Goal: Task Accomplishment & Management: Manage account settings

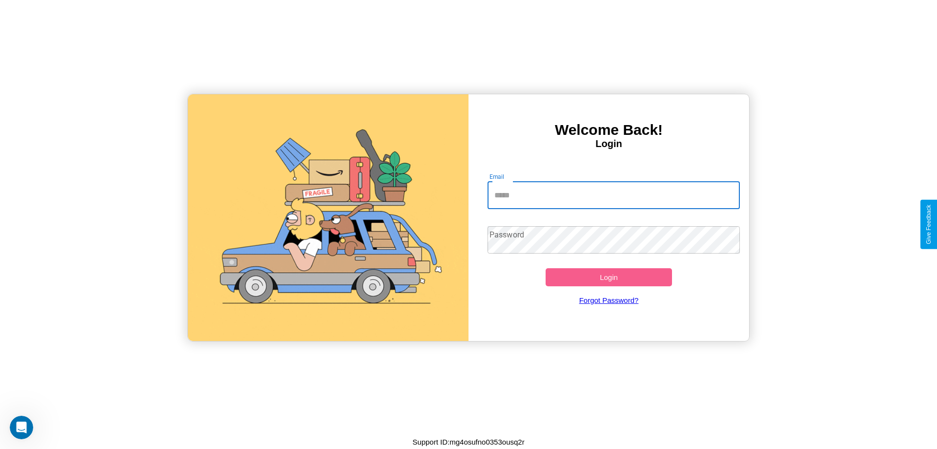
click at [614, 195] on input "Email" at bounding box center [614, 195] width 253 height 27
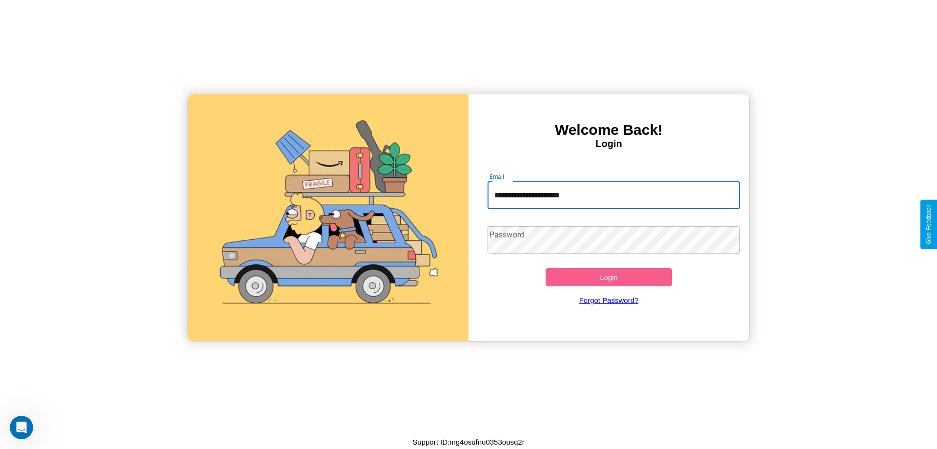
type input "**********"
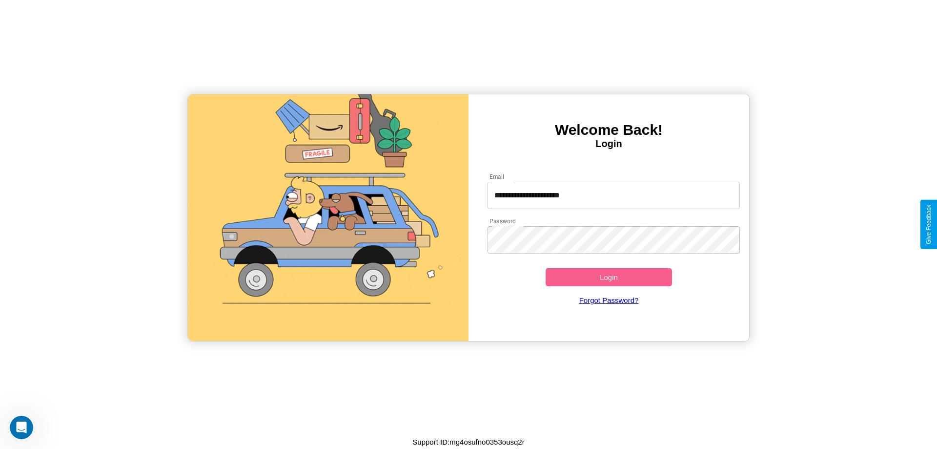
click at [609, 277] on button "Login" at bounding box center [609, 277] width 126 height 18
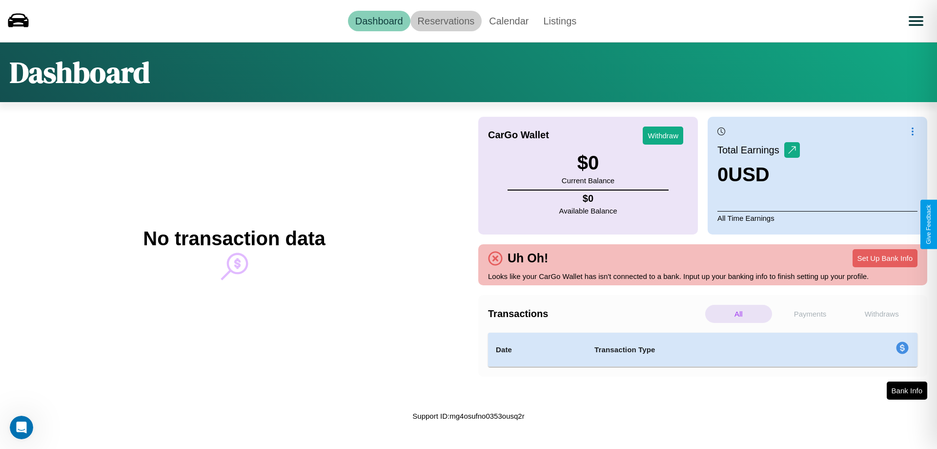
click at [446, 21] on link "Reservations" at bounding box center [447, 21] width 72 height 21
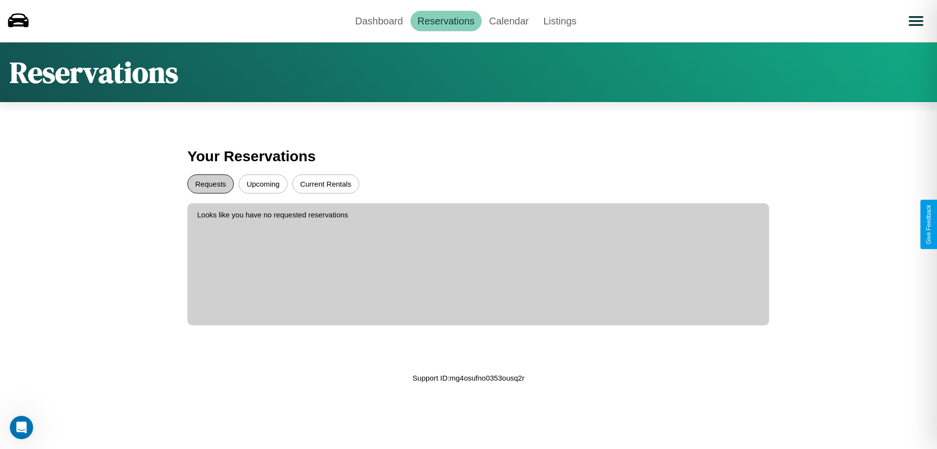
click at [210, 184] on button "Requests" at bounding box center [210, 183] width 46 height 19
click at [326, 184] on button "Current Rentals" at bounding box center [325, 183] width 67 height 19
click at [509, 21] on link "Calendar" at bounding box center [509, 21] width 54 height 21
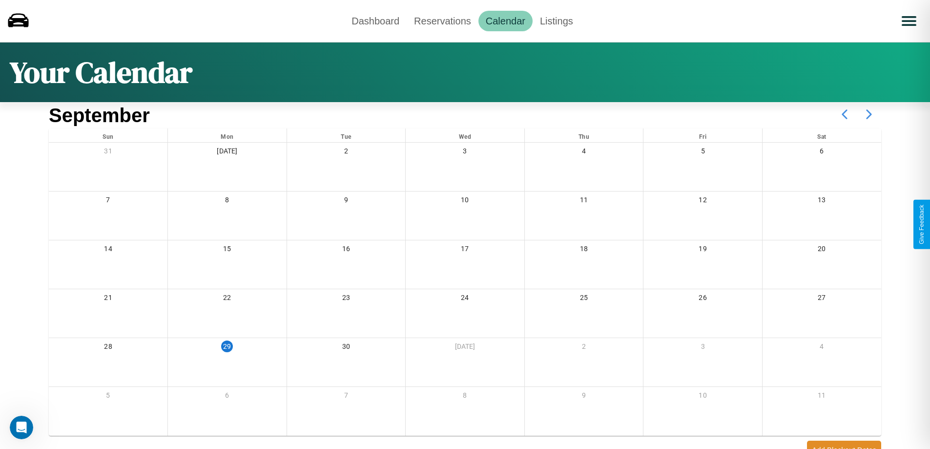
click at [869, 114] on icon at bounding box center [869, 114] width 24 height 24
